Goal: Task Accomplishment & Management: Use online tool/utility

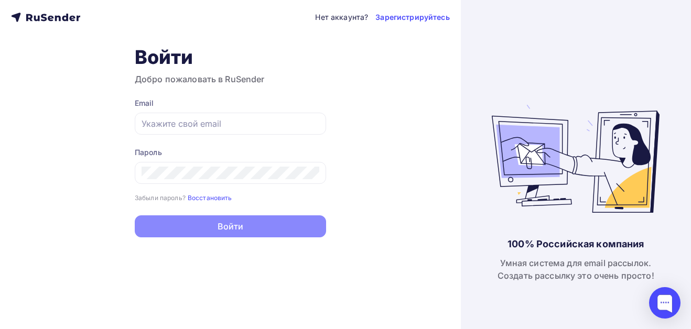
type input "[EMAIL_ADDRESS][DOMAIN_NAME]"
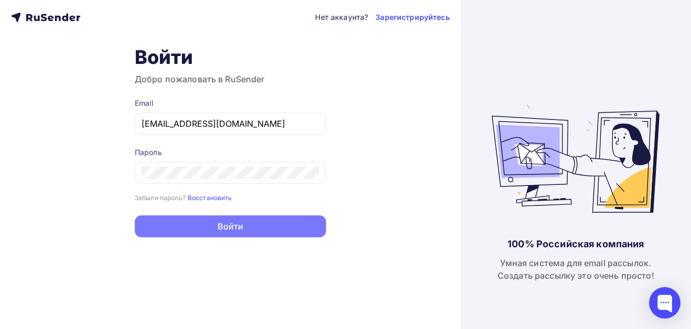
click at [246, 235] on button "Войти" at bounding box center [230, 226] width 191 height 22
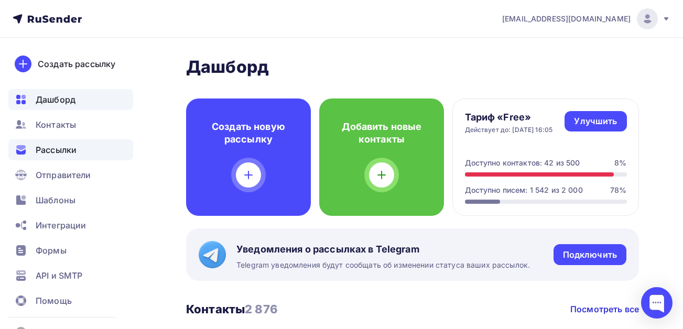
click at [60, 147] on span "Рассылки" at bounding box center [56, 150] width 41 height 13
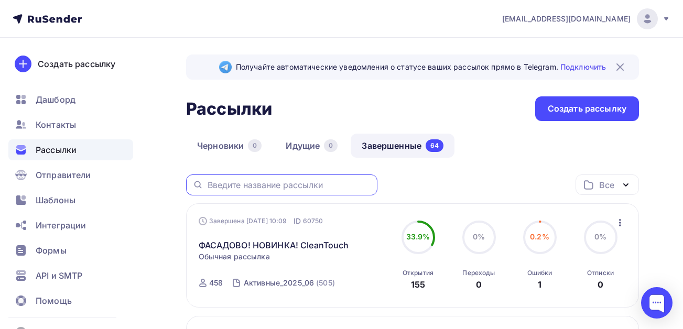
click at [354, 183] on input "text" at bounding box center [290, 185] width 164 height 12
type input "повышение"
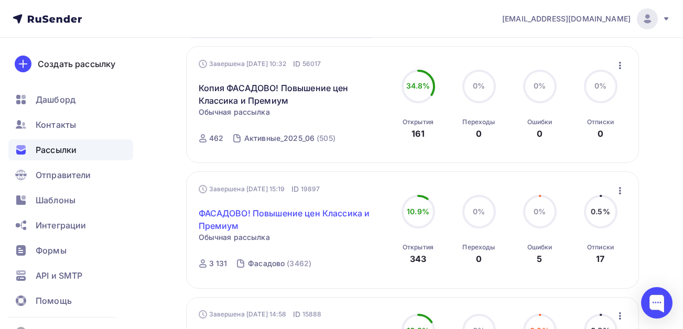
scroll to position [315, 0]
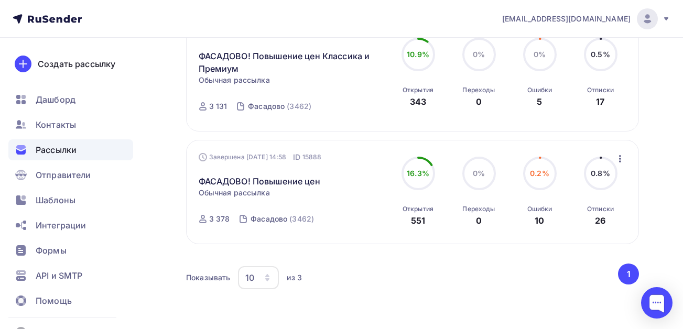
click at [621, 156] on icon "button" at bounding box center [620, 158] width 2 height 7
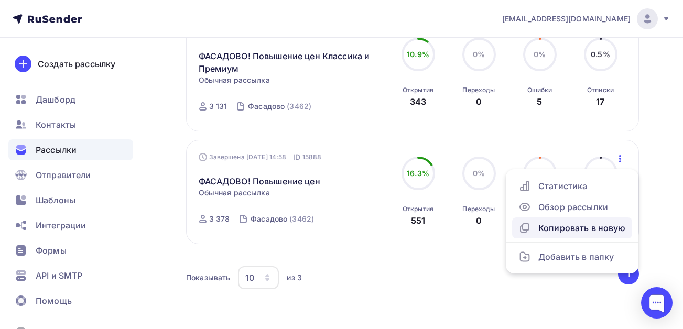
click at [570, 228] on div "Копировать в новую" at bounding box center [571, 228] width 107 height 13
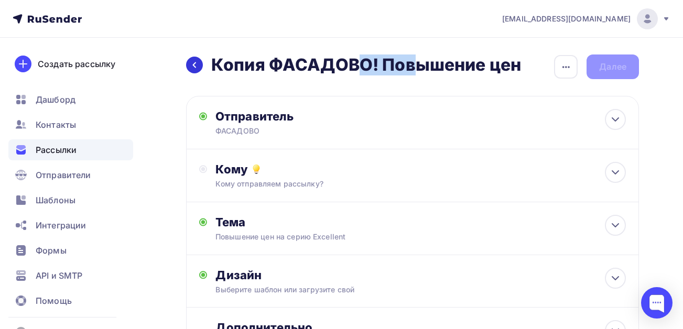
drag, startPoint x: 268, startPoint y: 66, endPoint x: 188, endPoint y: 67, distance: 80.2
click at [188, 67] on div "Назад Копия ФАСАДОВО! Повышение цен Копия ФАСАДОВО! Повышение цен" at bounding box center [353, 65] width 335 height 21
click at [251, 61] on h2 "Копия ФАСАДОВО! Повышение цен" at bounding box center [366, 65] width 310 height 21
click at [570, 70] on icon "button" at bounding box center [566, 67] width 13 height 13
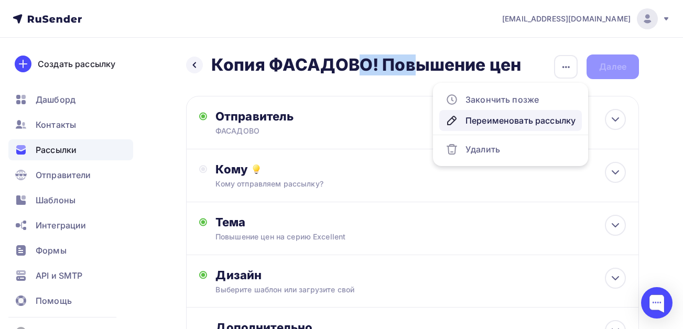
click at [492, 122] on div "Переименовать рассылку" at bounding box center [511, 120] width 130 height 13
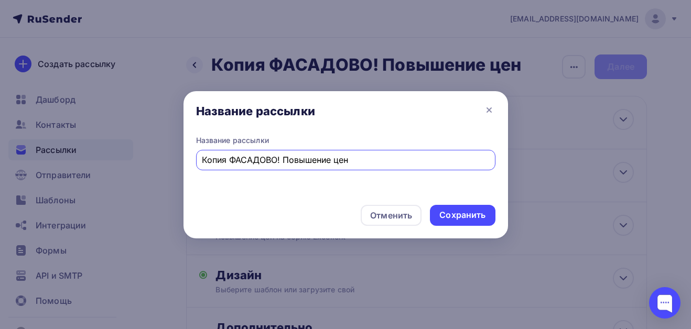
drag, startPoint x: 233, startPoint y: 162, endPoint x: 209, endPoint y: 164, distance: 24.2
click at [209, 164] on input "Копия ФАСАДОВО! Повышение цен" at bounding box center [345, 160] width 287 height 13
click at [224, 161] on input "Копия ФАСАДОВО! Повышение цен" at bounding box center [345, 160] width 287 height 13
click at [227, 160] on input "Копия ФАСАДОВО! Повышение цен" at bounding box center [345, 160] width 287 height 13
drag, startPoint x: 229, startPoint y: 161, endPoint x: 201, endPoint y: 161, distance: 27.8
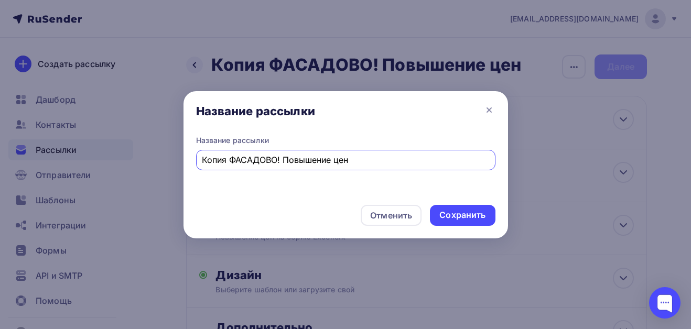
click at [201, 161] on div "Копия ФАСАДОВО! Повышение цен" at bounding box center [345, 160] width 299 height 20
click at [364, 165] on input "ФАСАДОВО! Повышение цен" at bounding box center [345, 160] width 287 height 13
type input "ФАСАДОВО! Повышение цен серия ART"
click at [454, 218] on div "Сохранить" at bounding box center [462, 215] width 46 height 12
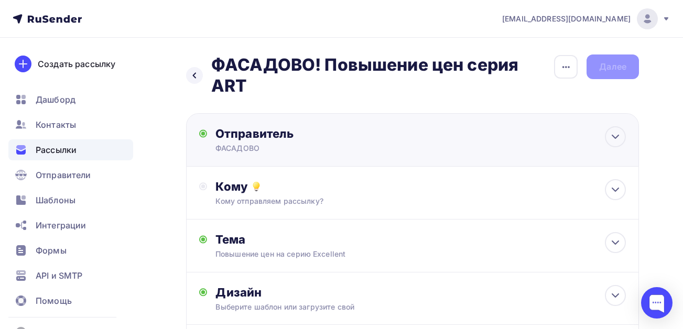
click at [270, 133] on div "Отправитель" at bounding box center [328, 133] width 227 height 15
type input "ФАСАДОВО"
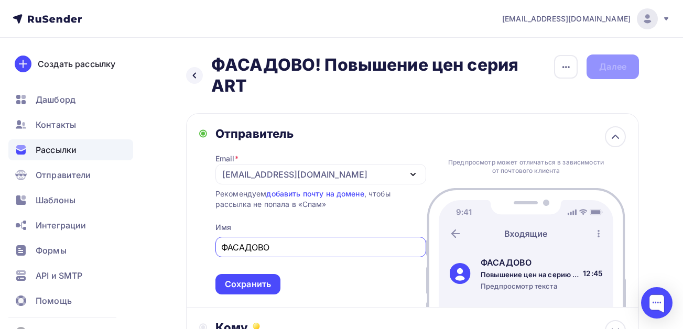
click at [251, 290] on div "Сохранить" at bounding box center [248, 284] width 46 height 12
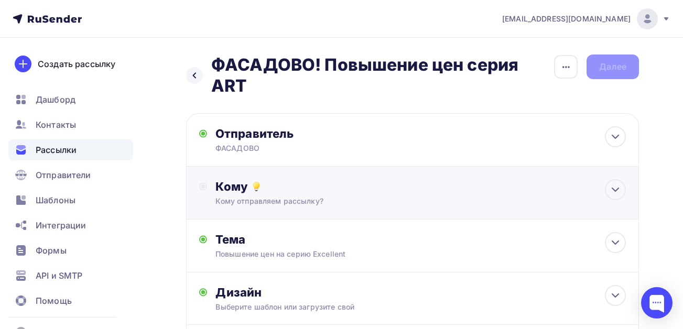
click at [294, 202] on div "Кому отправляем рассылку?" at bounding box center [399, 201] width 369 height 10
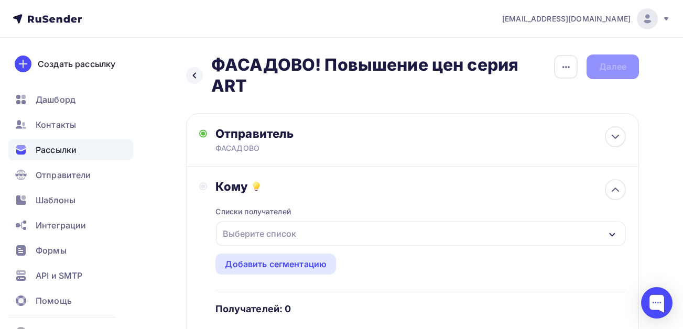
click at [266, 234] on div "Выберите список" at bounding box center [260, 233] width 82 height 19
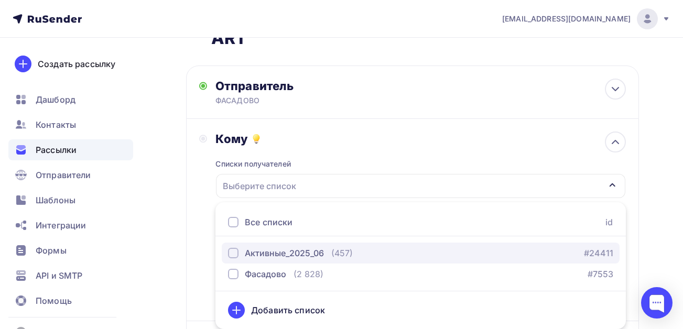
click at [295, 259] on div "Активные_2025_06" at bounding box center [284, 253] width 79 height 13
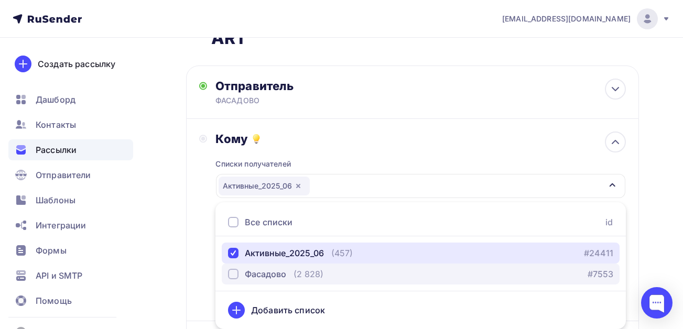
scroll to position [153, 0]
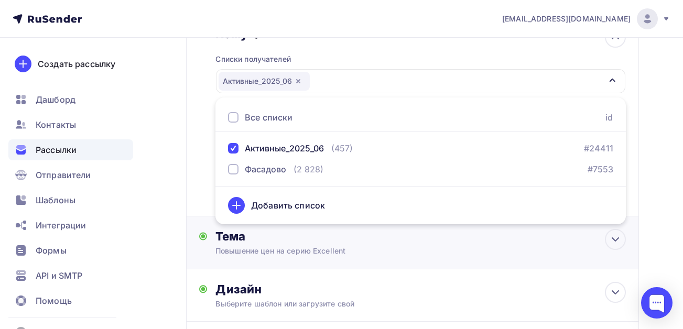
click at [396, 234] on div "Тема" at bounding box center [318, 236] width 207 height 15
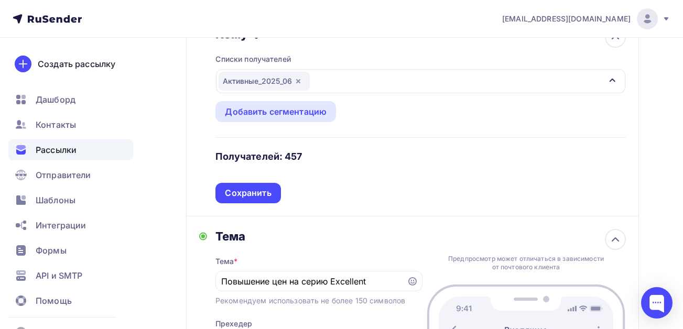
drag, startPoint x: 248, startPoint y: 193, endPoint x: 324, endPoint y: 178, distance: 77.0
click at [248, 192] on div "Сохранить" at bounding box center [248, 193] width 46 height 12
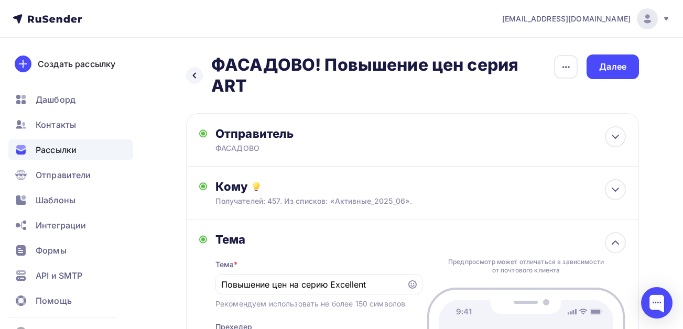
scroll to position [52, 0]
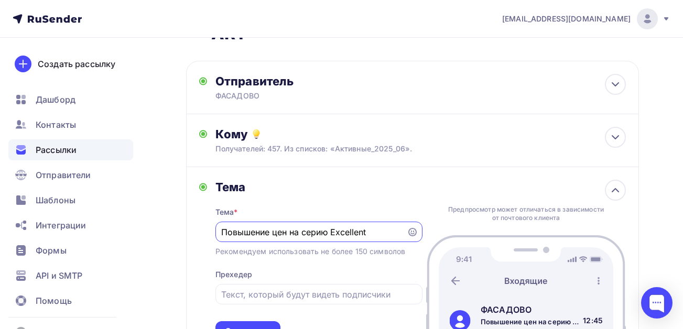
drag, startPoint x: 331, startPoint y: 231, endPoint x: 388, endPoint y: 235, distance: 57.3
click at [388, 235] on input "Повышение цен на серию Excellent" at bounding box center [310, 232] width 179 height 13
click at [222, 233] on input "Повышение цен на серию ART" at bounding box center [310, 232] width 179 height 13
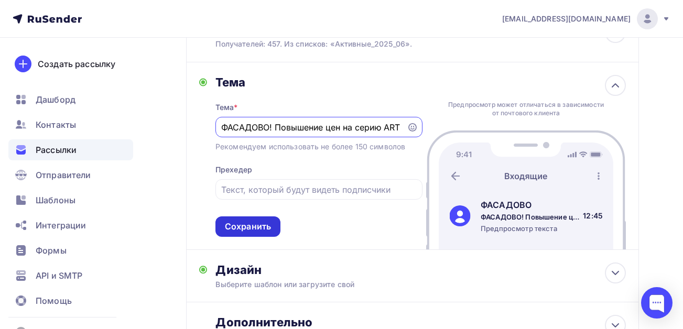
type input "ФАСАДОВО! Повышение цен на серию ART"
click at [259, 228] on div "Сохранить" at bounding box center [248, 227] width 46 height 12
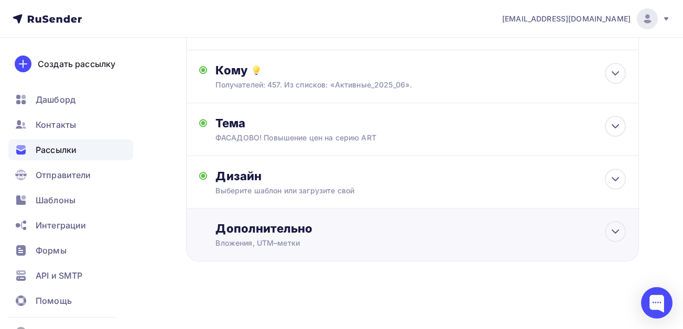
scroll to position [116, 0]
click at [253, 176] on div "Дизайн" at bounding box center [420, 176] width 410 height 15
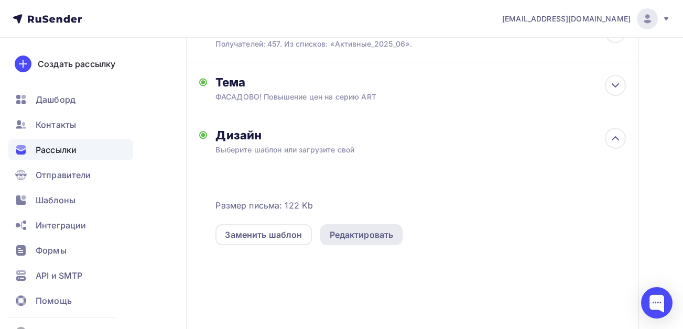
click at [376, 235] on div "Редактировать" at bounding box center [362, 235] width 64 height 13
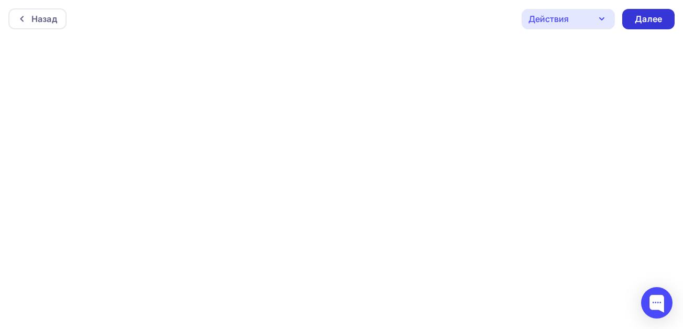
click at [645, 18] on div "Далее" at bounding box center [648, 19] width 27 height 12
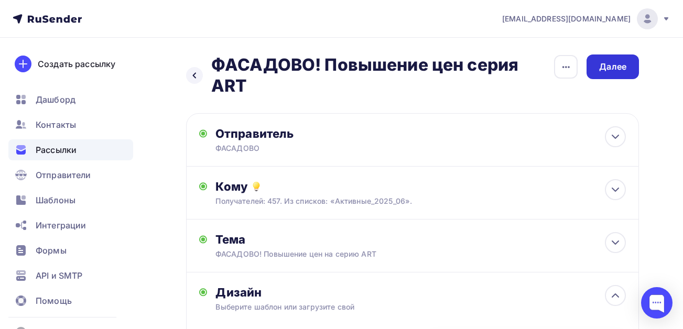
click at [609, 69] on div "Далее" at bounding box center [612, 67] width 27 height 12
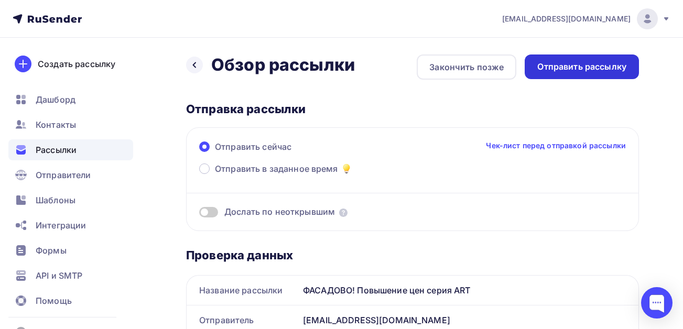
click at [589, 68] on div "Отправить рассылку" at bounding box center [581, 67] width 89 height 12
